Goal: Use online tool/utility: Use online tool/utility

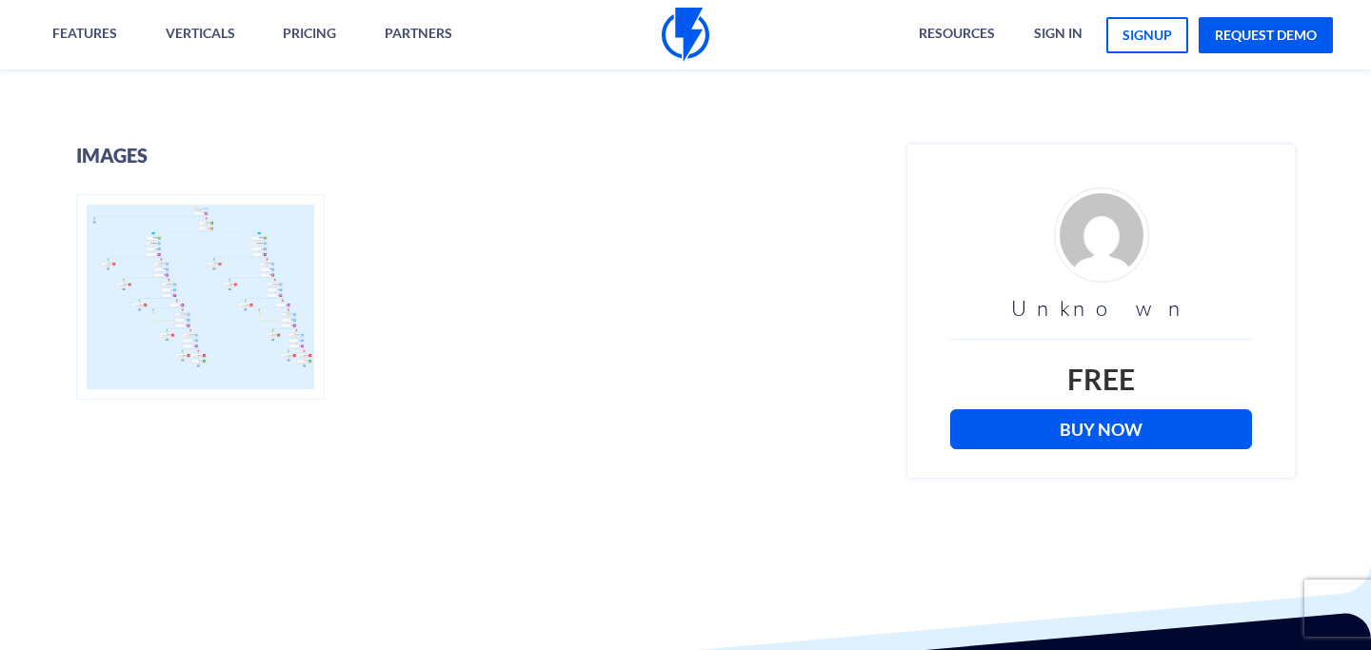
scroll to position [425, 0]
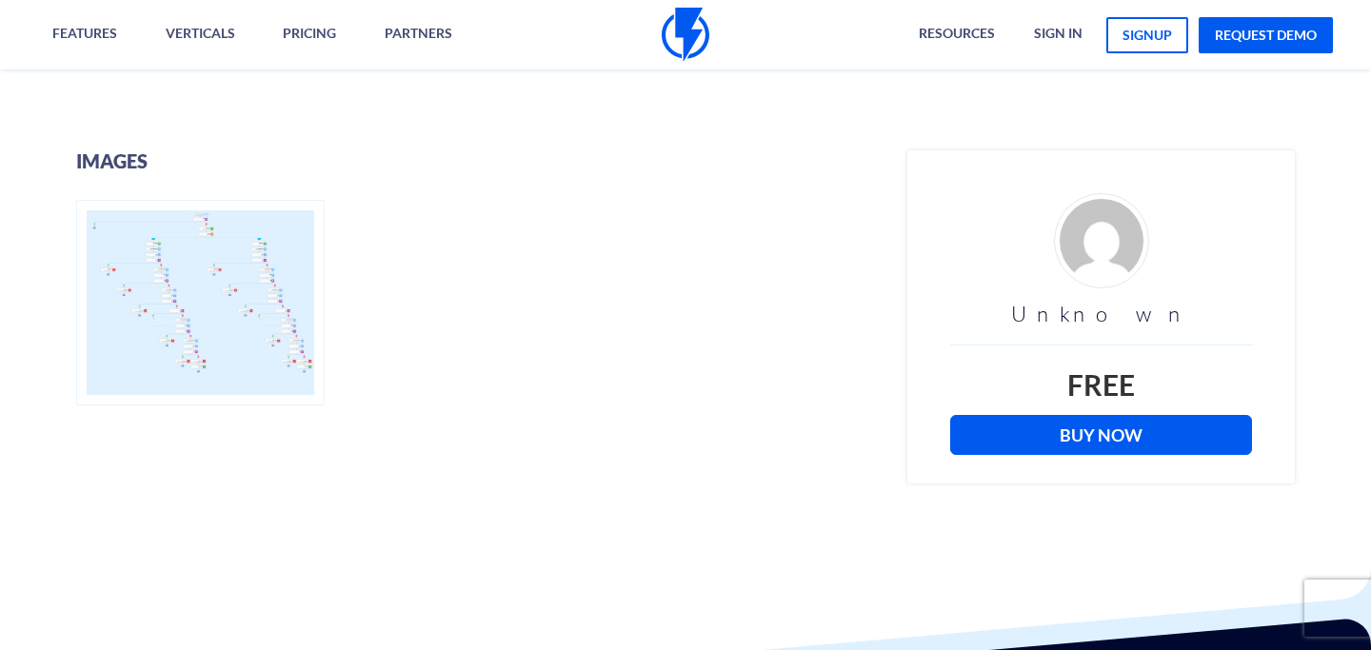
click at [992, 420] on link "Buy Now" at bounding box center [1101, 435] width 302 height 40
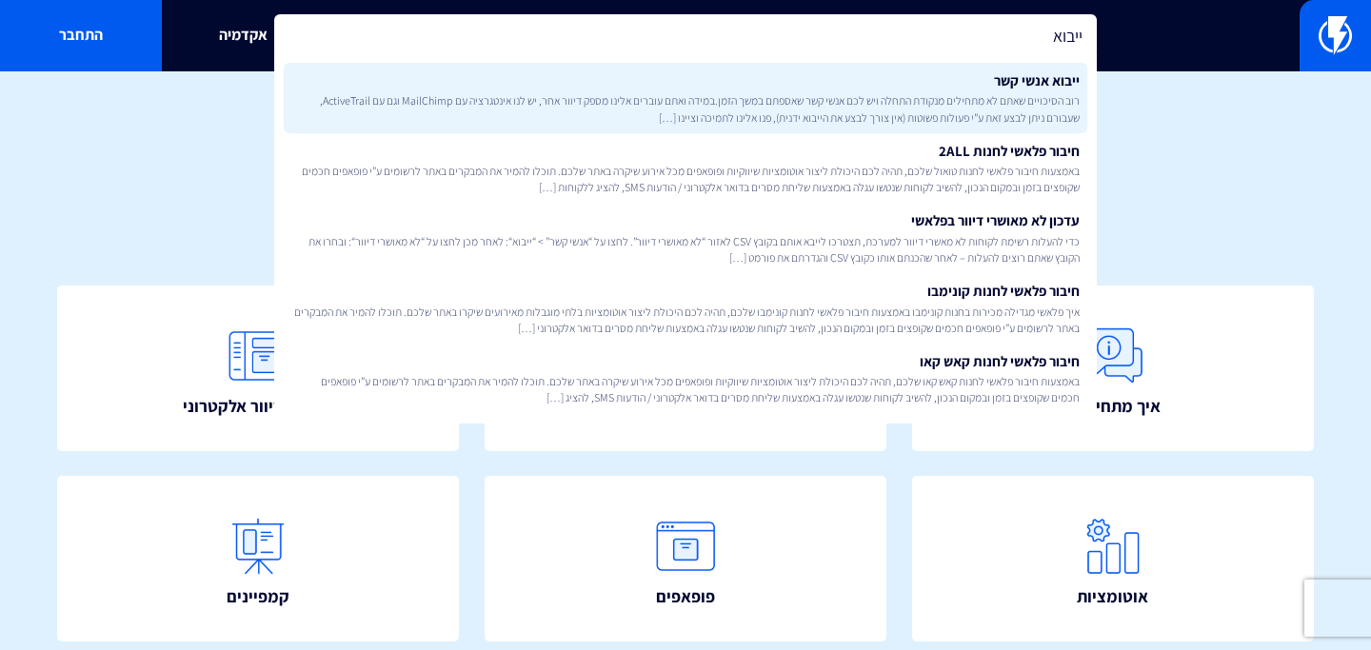
type input "ייבוא"
click at [716, 88] on link "ייבוא אנשי קשר רוב הסיכויים שאתם לא מתחילים מנקודת התחלה ויש לכם אנשי קשר שאספת…" at bounding box center [685, 98] width 803 height 70
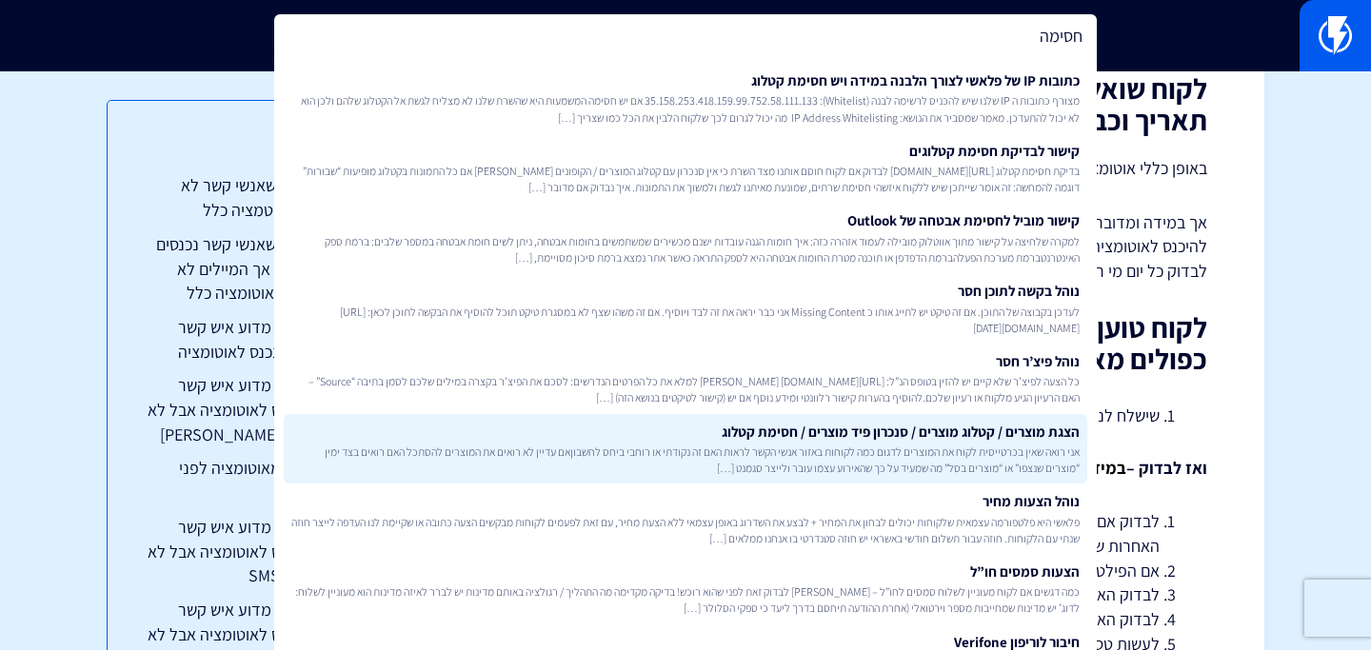
type input "חסימה"
click at [689, 423] on link "הצגת מוצרים / קטלוג מוצרים / סנכרון פיד מוצרים / חסימת קטלוג אני רואה שאין בכרט…" at bounding box center [685, 449] width 803 height 70
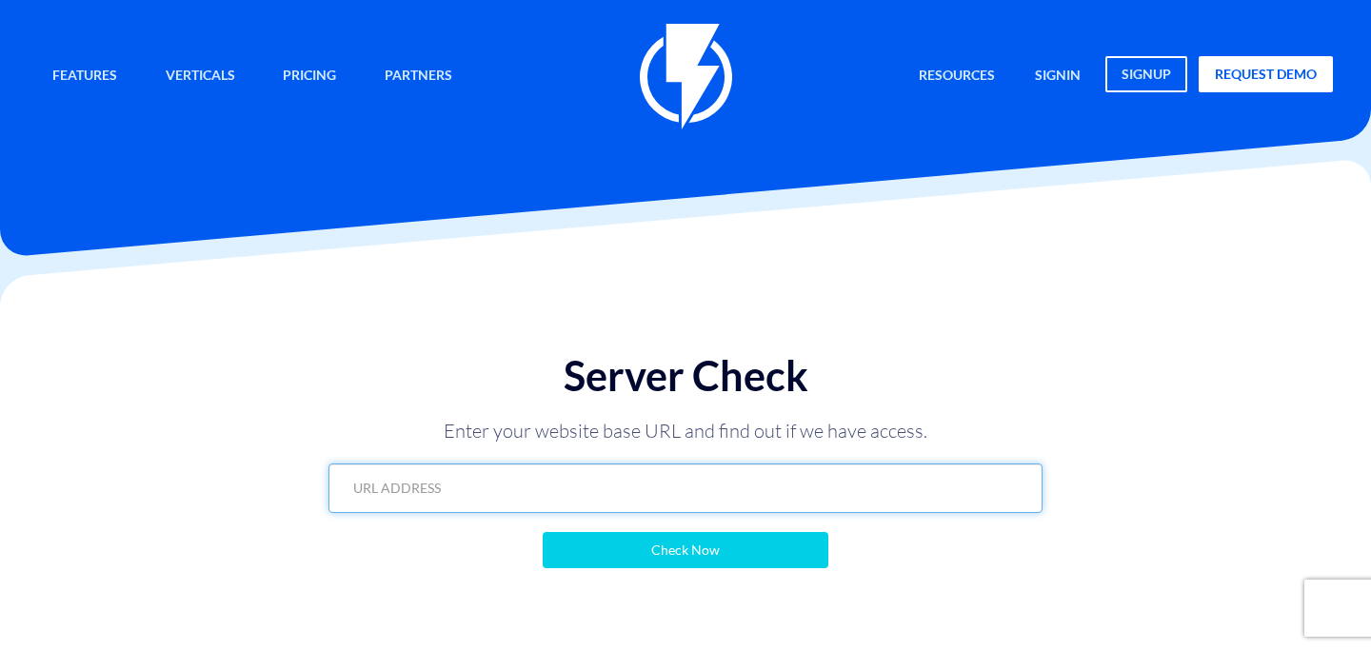
click at [846, 473] on input "text" at bounding box center [685, 488] width 714 height 49
paste input "https://www.emanuel-online.com/flashy?export=products&store_id=0&limit=100&page…"
type input "https://www.emanuel-online.com/flashy?export=products&store_id=0&limit=100&page…"
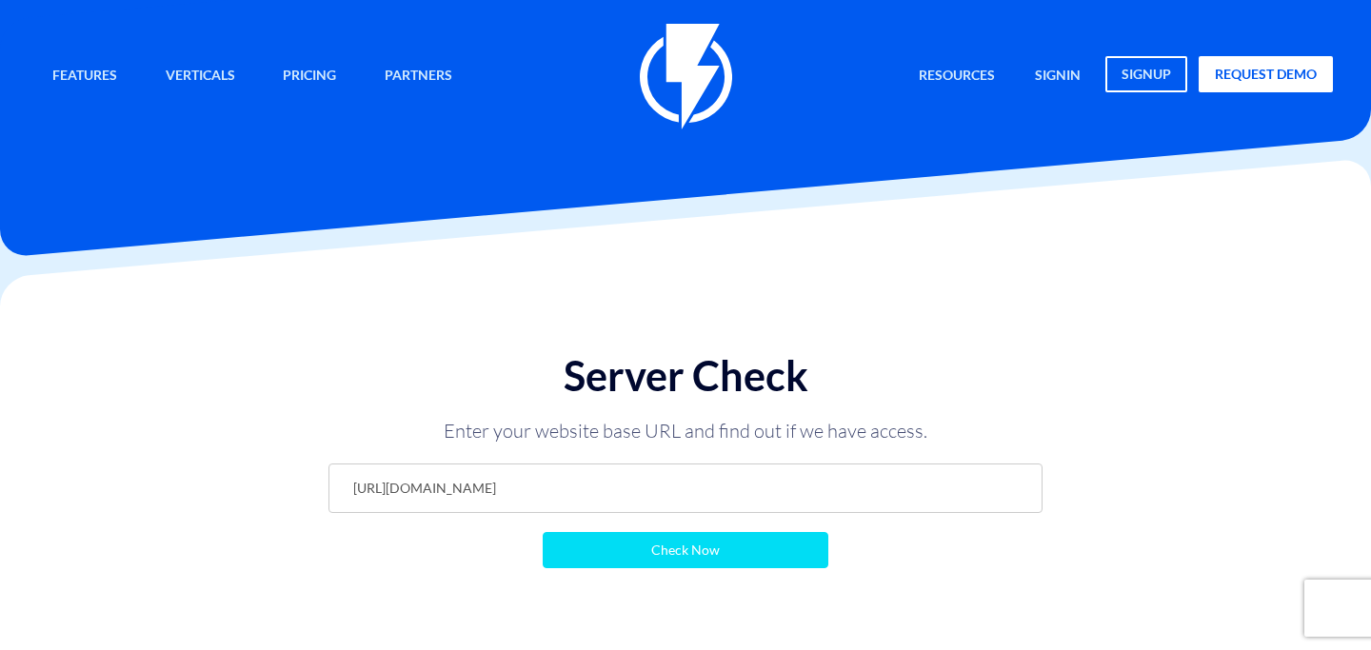
click at [736, 538] on input "Check Now" at bounding box center [686, 550] width 286 height 36
